Goal: Task Accomplishment & Management: Use online tool/utility

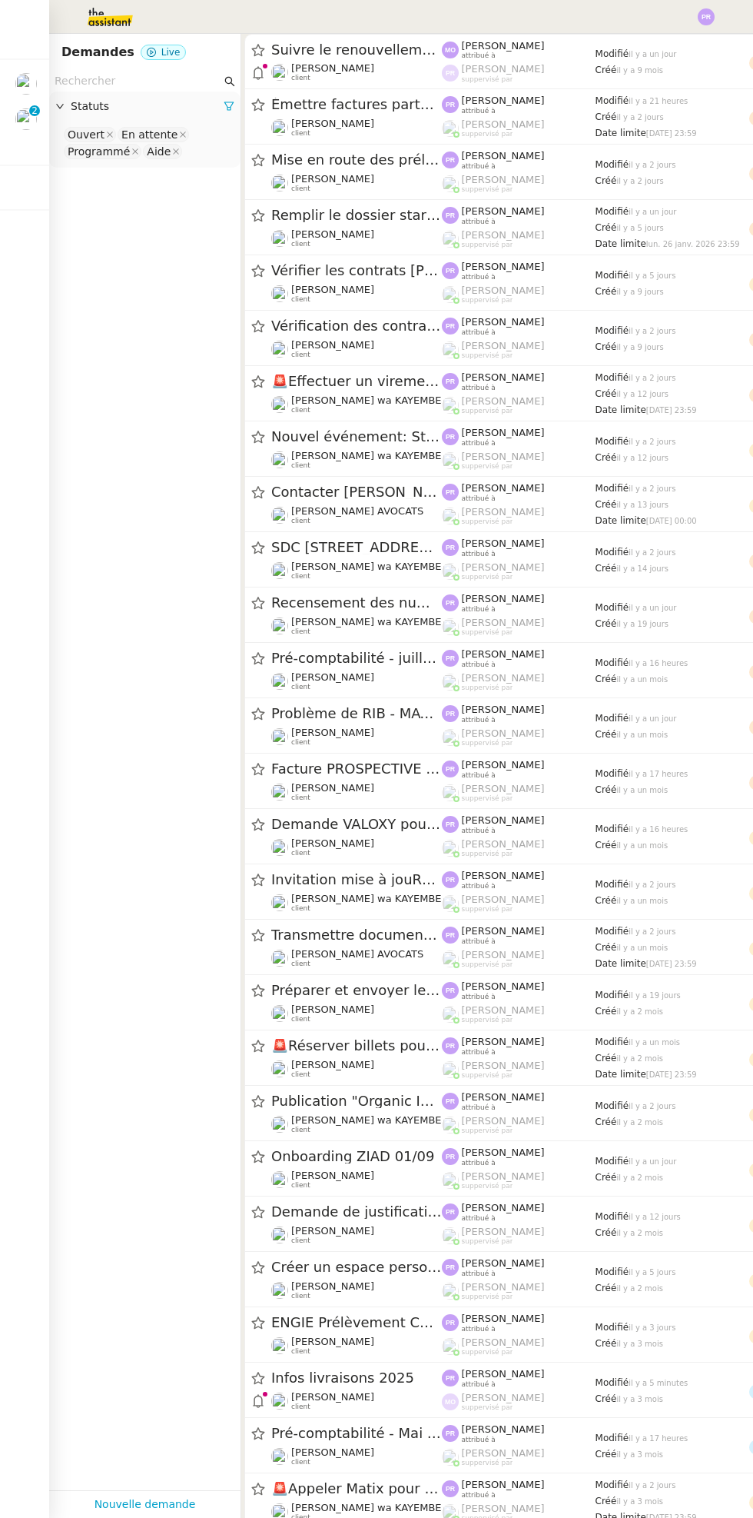
click at [35, 123] on img at bounding box center [26, 119] width 22 height 22
click at [34, 124] on img at bounding box center [26, 119] width 22 height 22
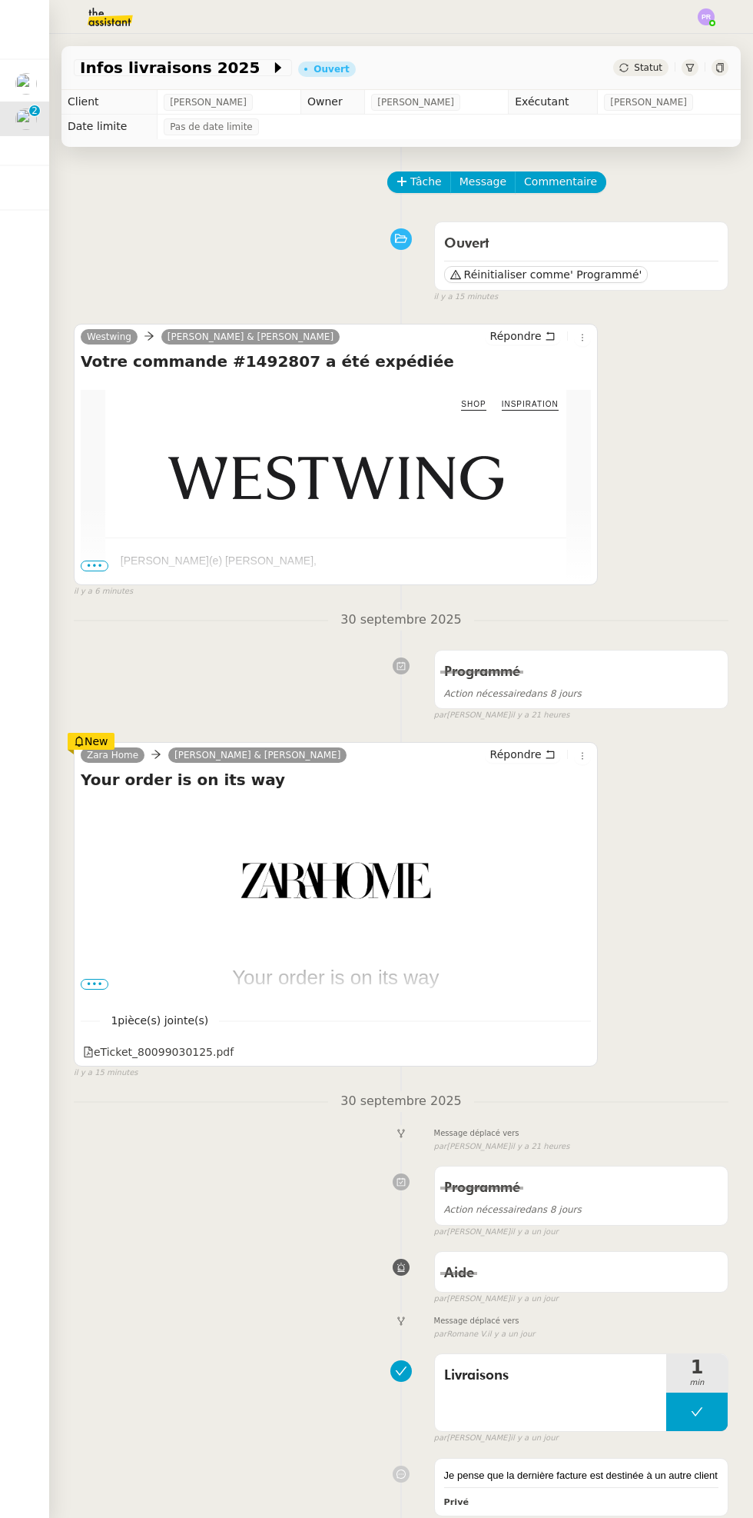
click at [34, 75] on div at bounding box center [34, 75] width 5 height 5
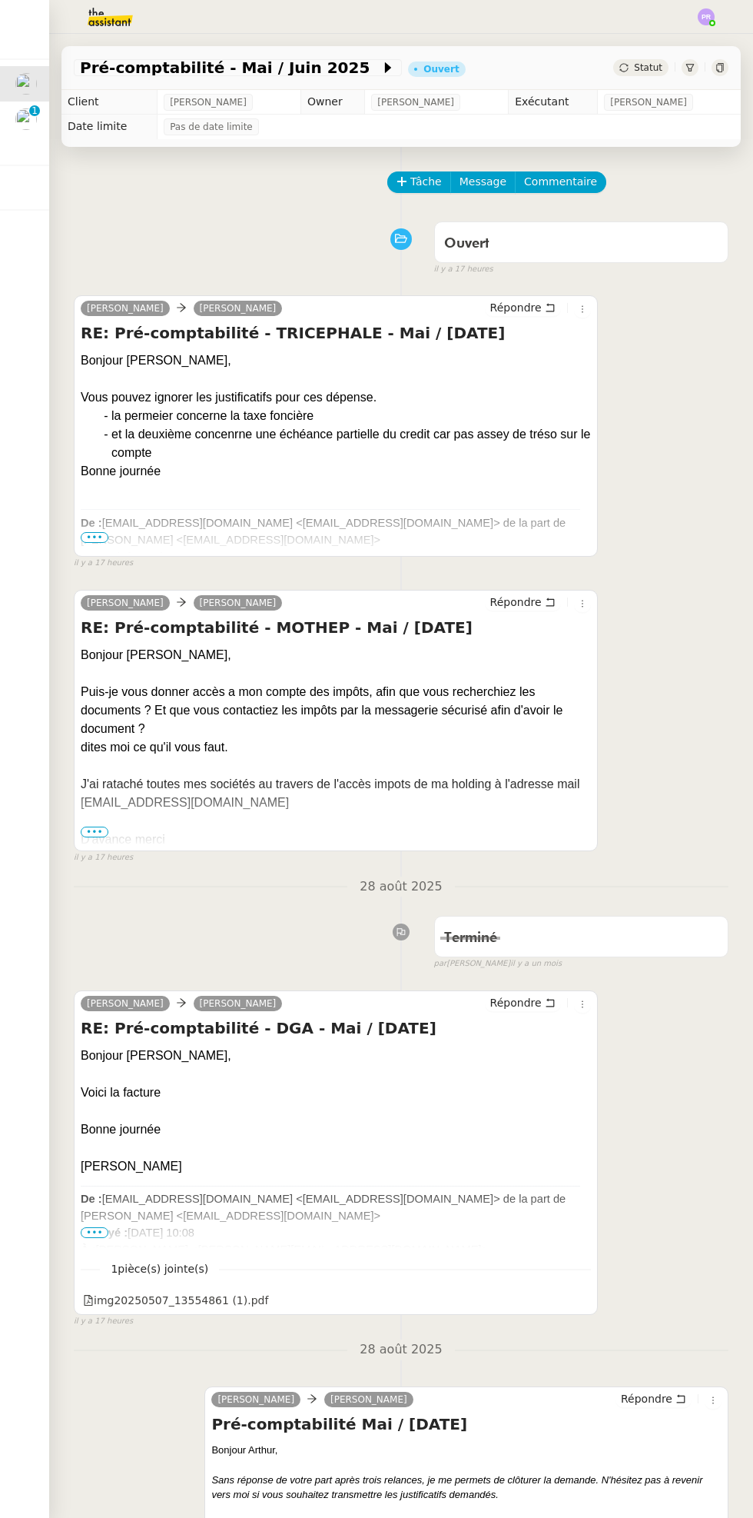
click at [633, 64] on div "Statut" at bounding box center [641, 67] width 55 height 17
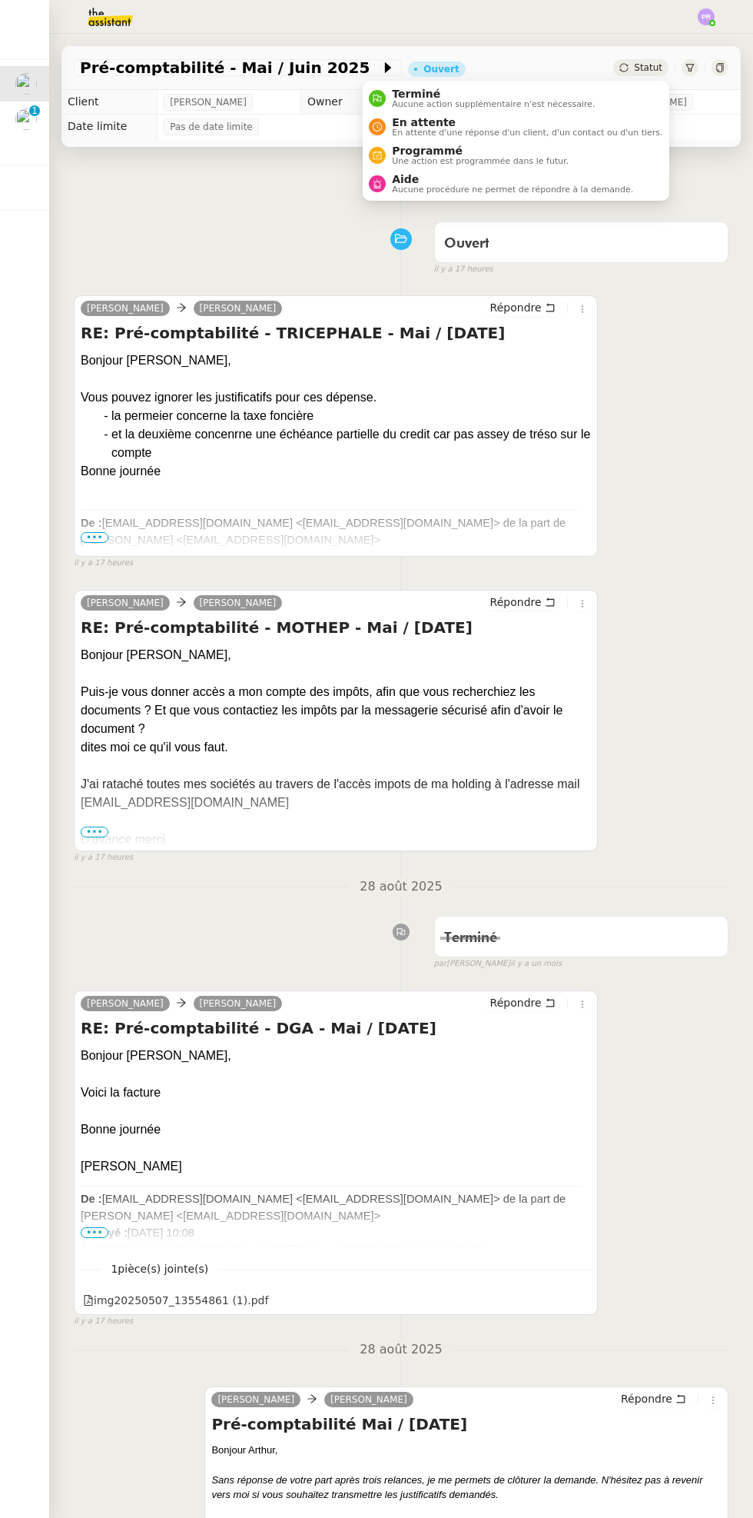
click at [524, 148] on span "Programmé" at bounding box center [480, 151] width 177 height 12
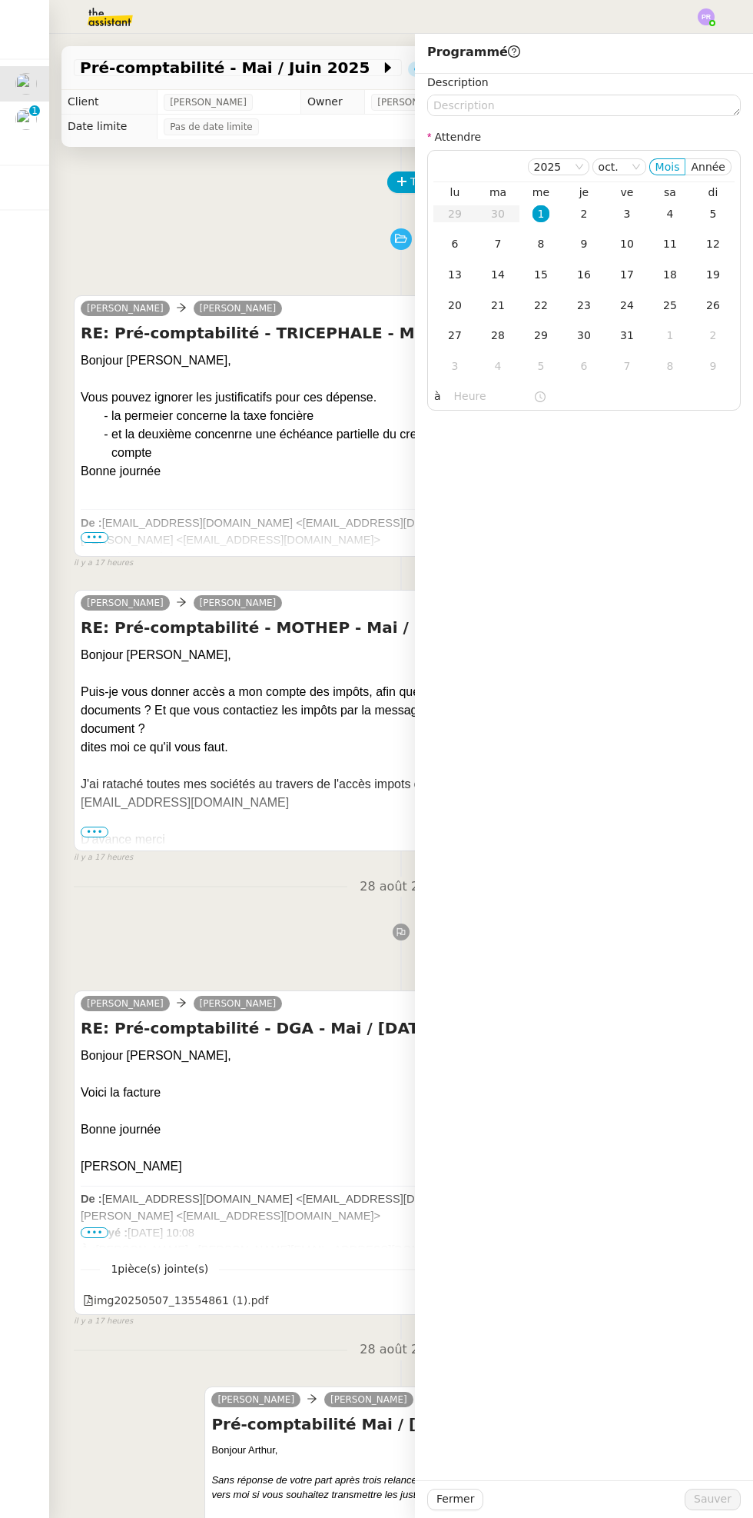
click at [591, 212] on div "2" at bounding box center [584, 213] width 17 height 17
click at [713, 1494] on span "Sauver" at bounding box center [713, 1499] width 38 height 18
